Goal: Task Accomplishment & Management: Use online tool/utility

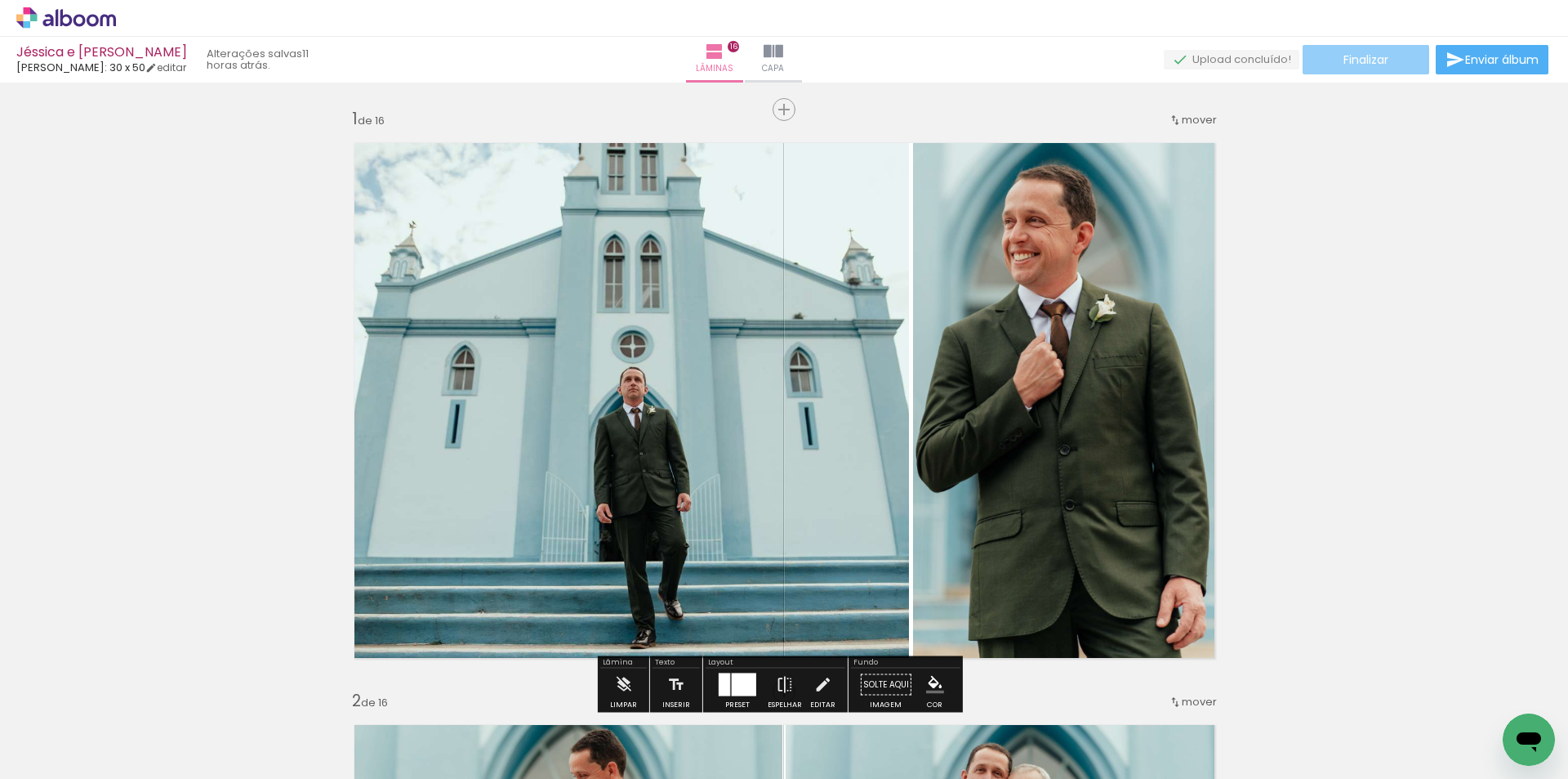
click at [1363, 65] on span "Finalizar" at bounding box center [1366, 59] width 45 height 12
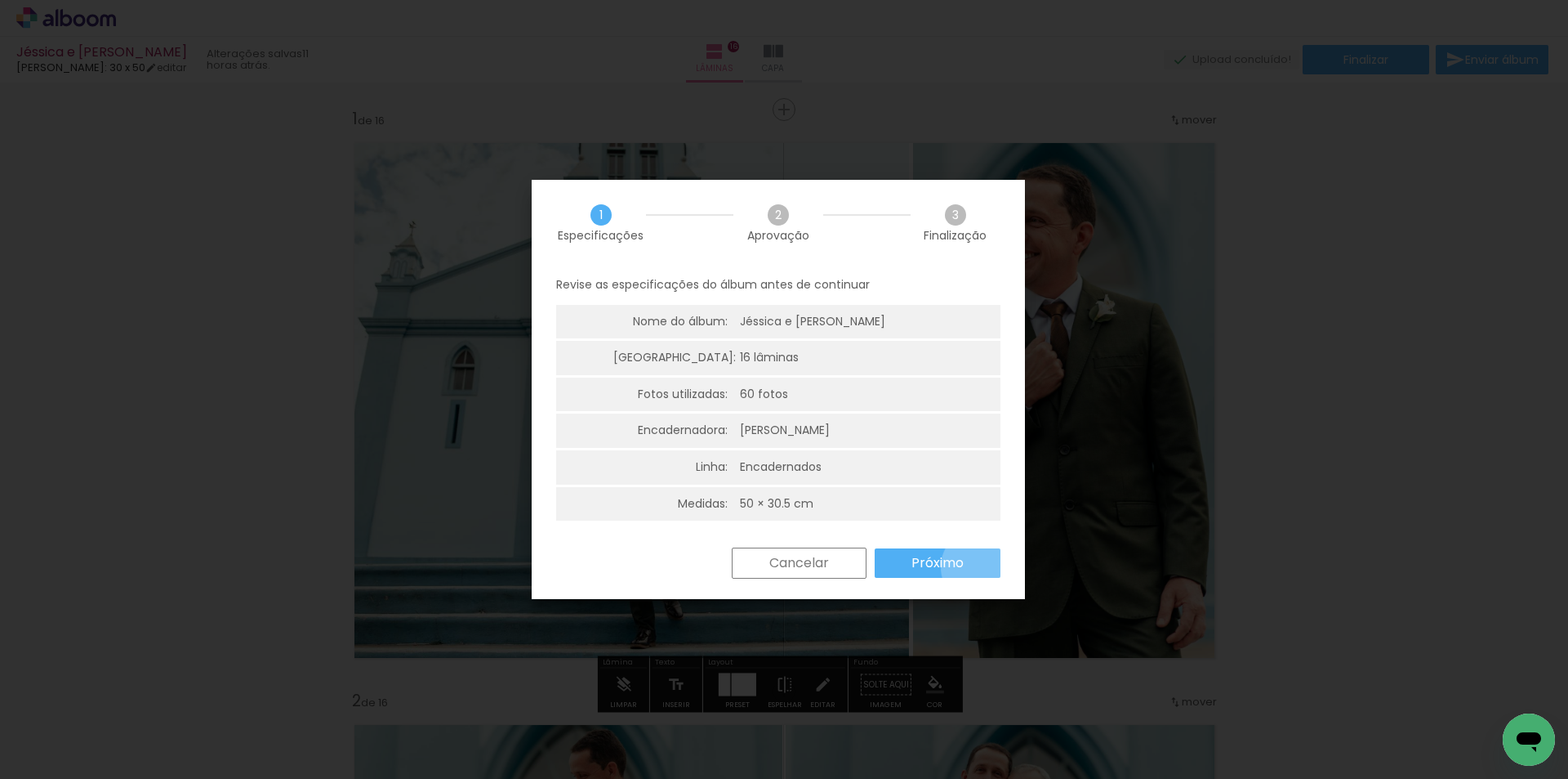
click at [0, 0] on paper-button "Próximo" at bounding box center [0, 0] width 0 height 0
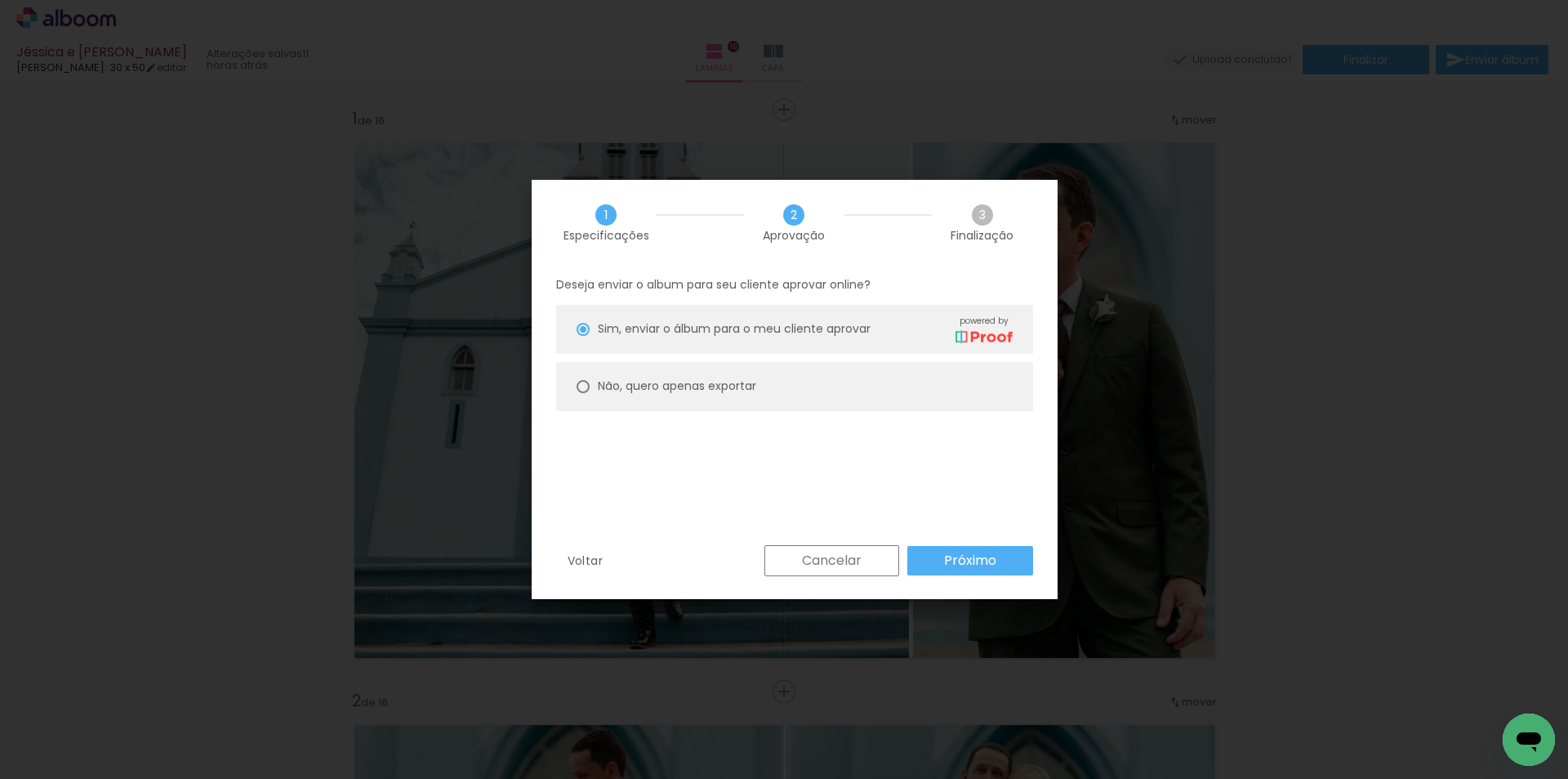
click at [0, 0] on slot "Não, quero apenas exportar" at bounding box center [0, 0] width 0 height 0
type paper-radio-button "on"
click at [0, 0] on slot "Próximo" at bounding box center [0, 0] width 0 height 0
type input "Alta, 300 DPI"
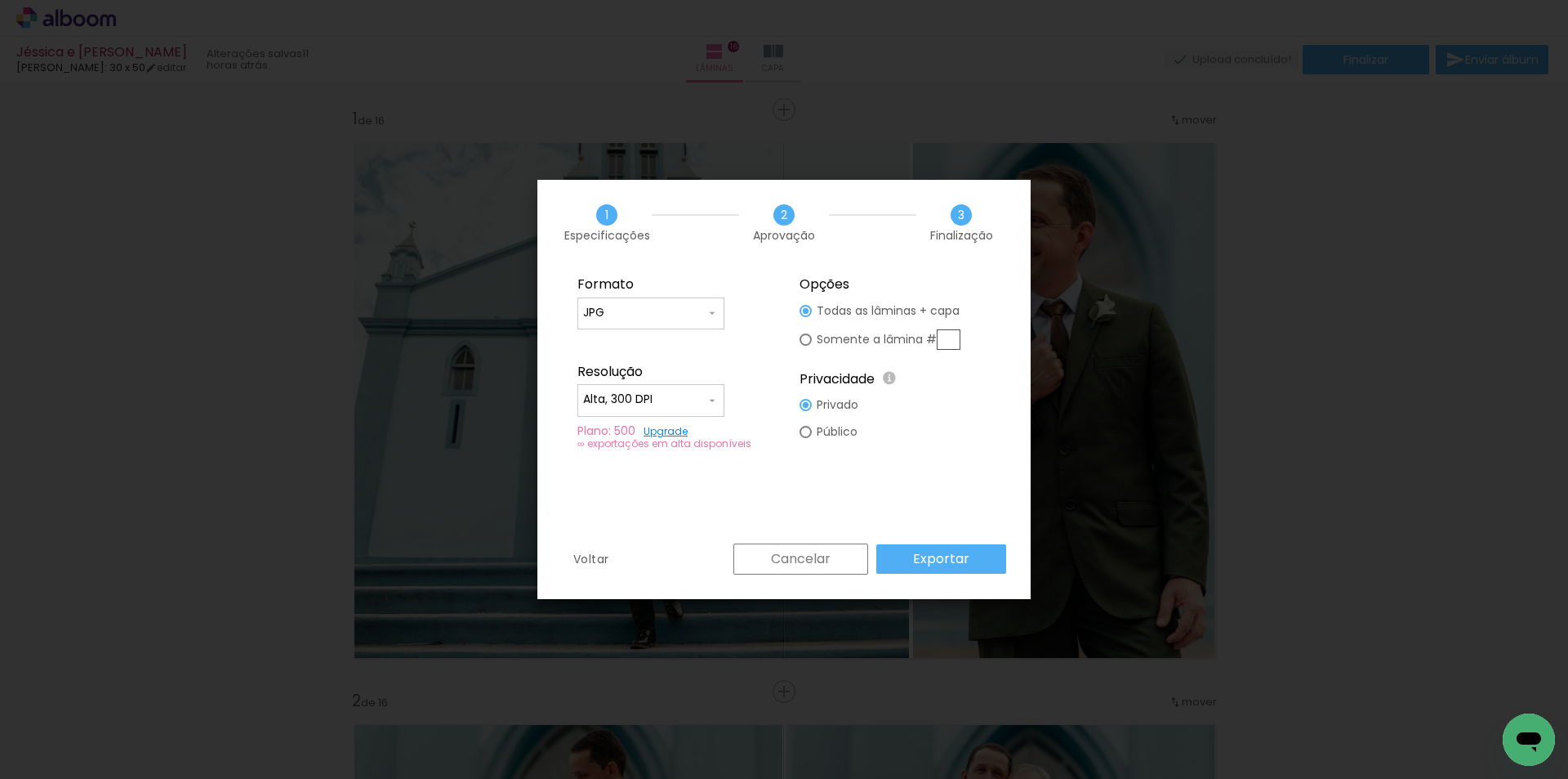
click at [0, 0] on slot "Exportar" at bounding box center [0, 0] width 0 height 0
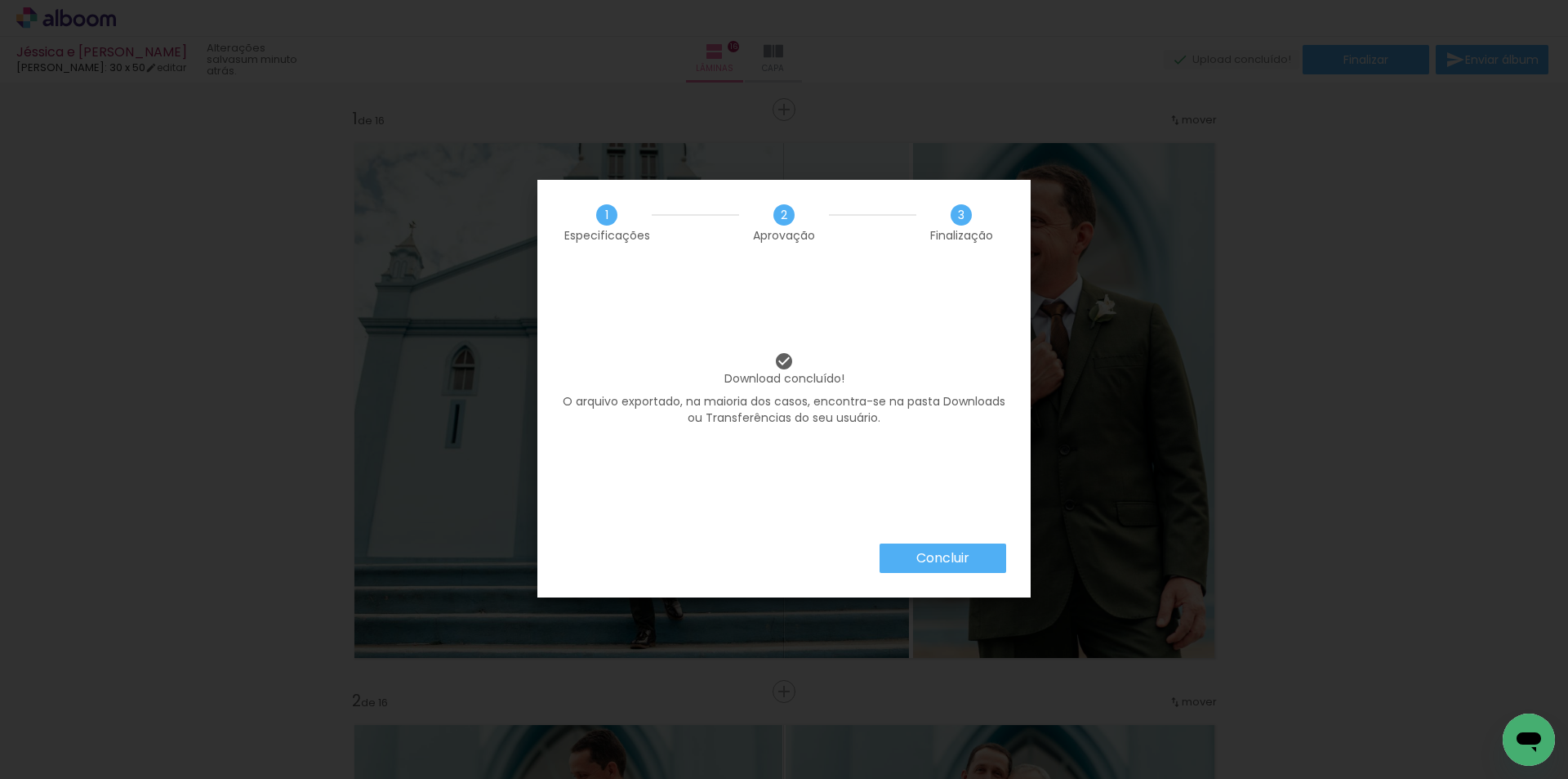
click at [0, 0] on slot "Concluir" at bounding box center [0, 0] width 0 height 0
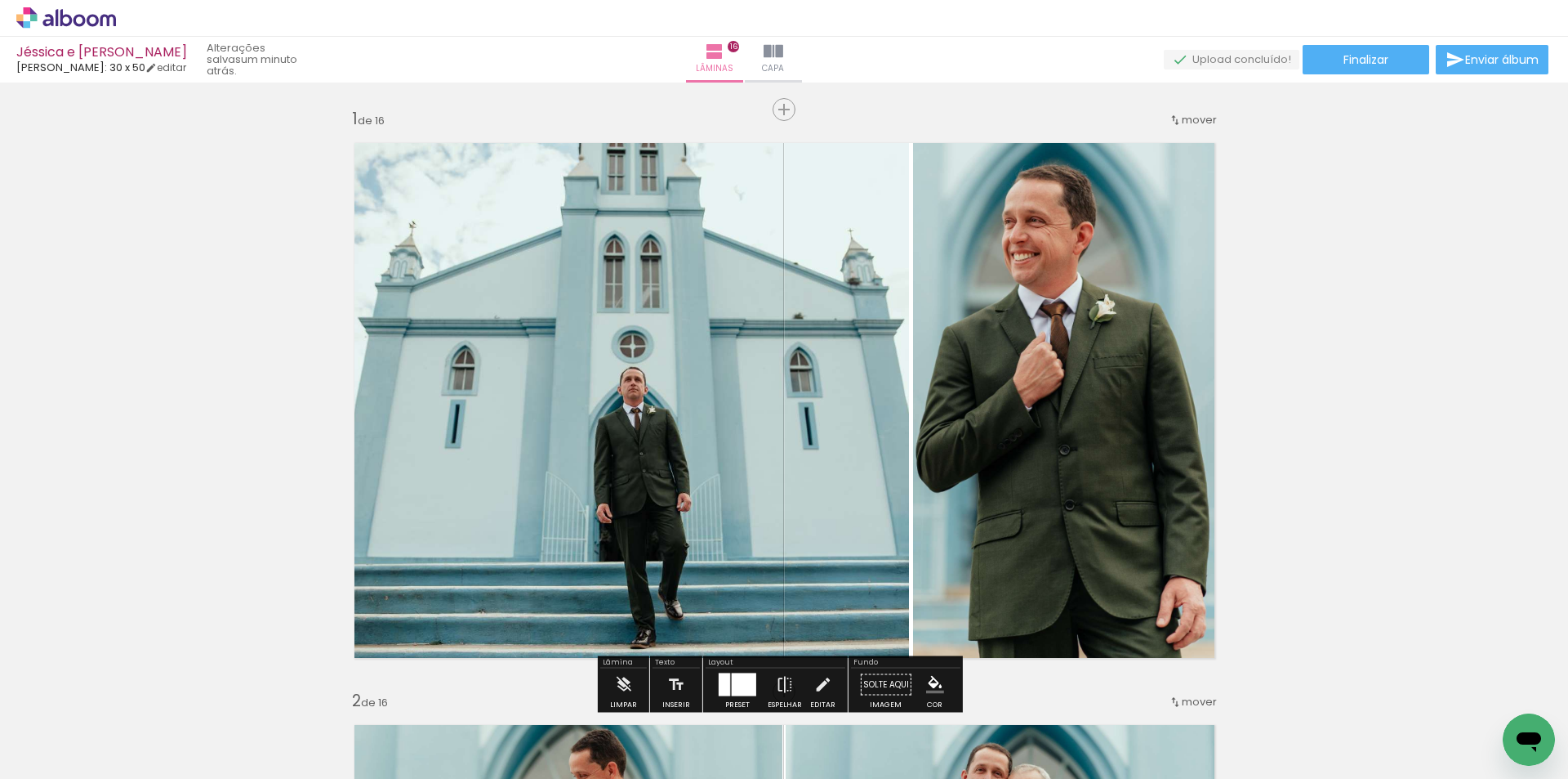
click at [65, 734] on input "Todas as fotos" at bounding box center [46, 729] width 62 height 14
click at [0, 0] on slot "Não utilizadas" at bounding box center [0, 0] width 0 height 0
type input "Não utilizadas"
